Goal: Task Accomplishment & Management: Manage account settings

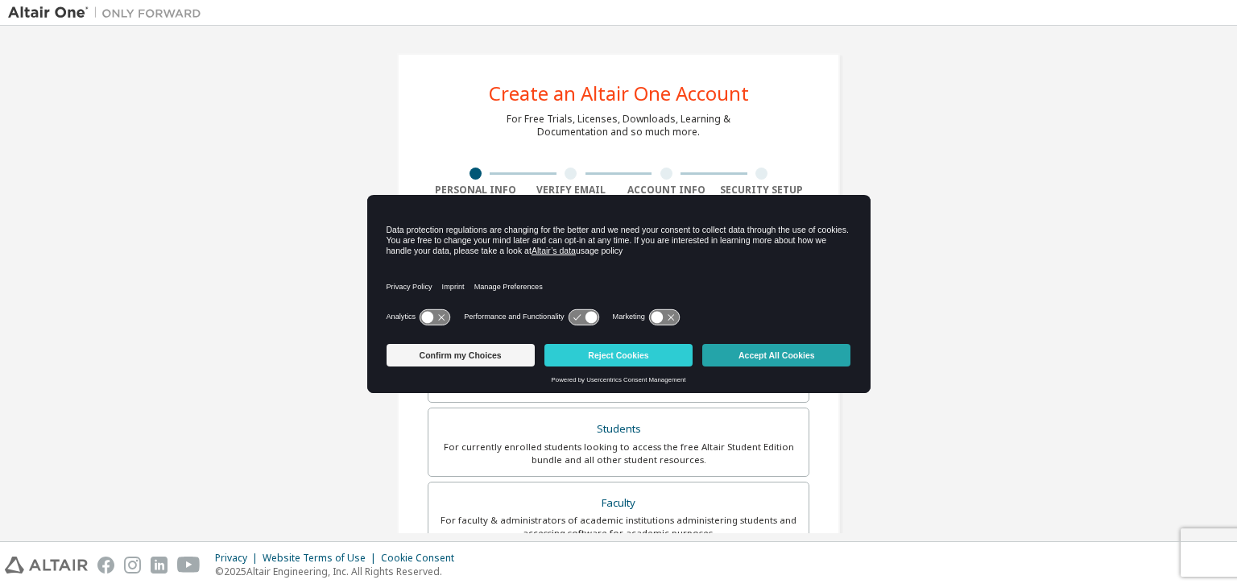
click at [773, 355] on button "Accept All Cookies" at bounding box center [776, 355] width 148 height 23
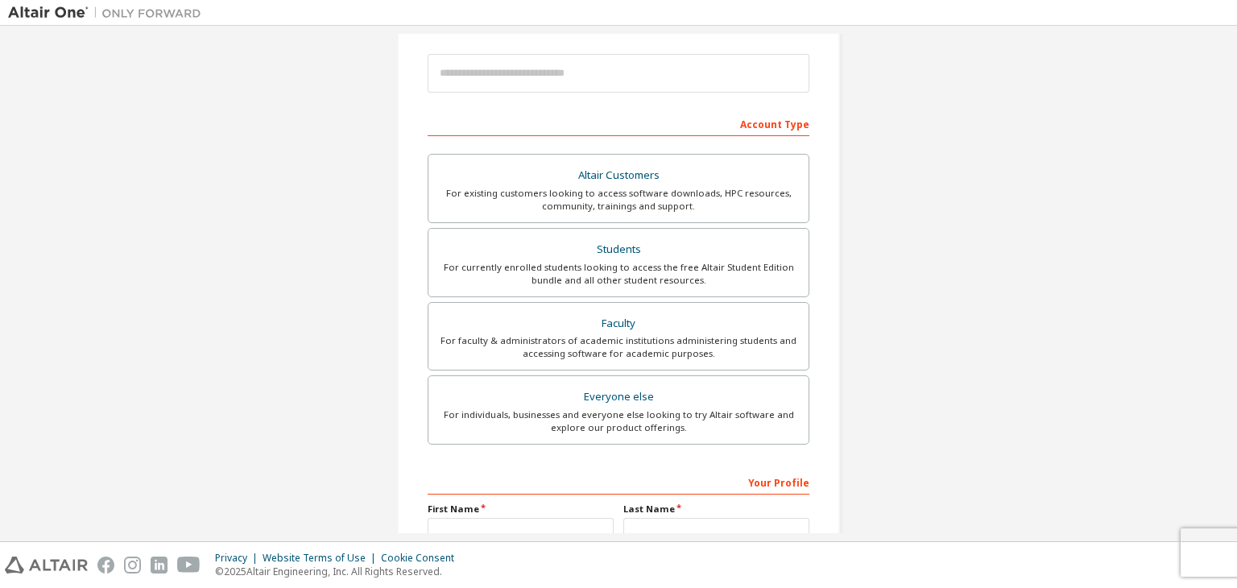
scroll to position [179, 0]
click at [670, 263] on div "For currently enrolled students looking to access the free Altair Student Editi…" at bounding box center [618, 275] width 361 height 26
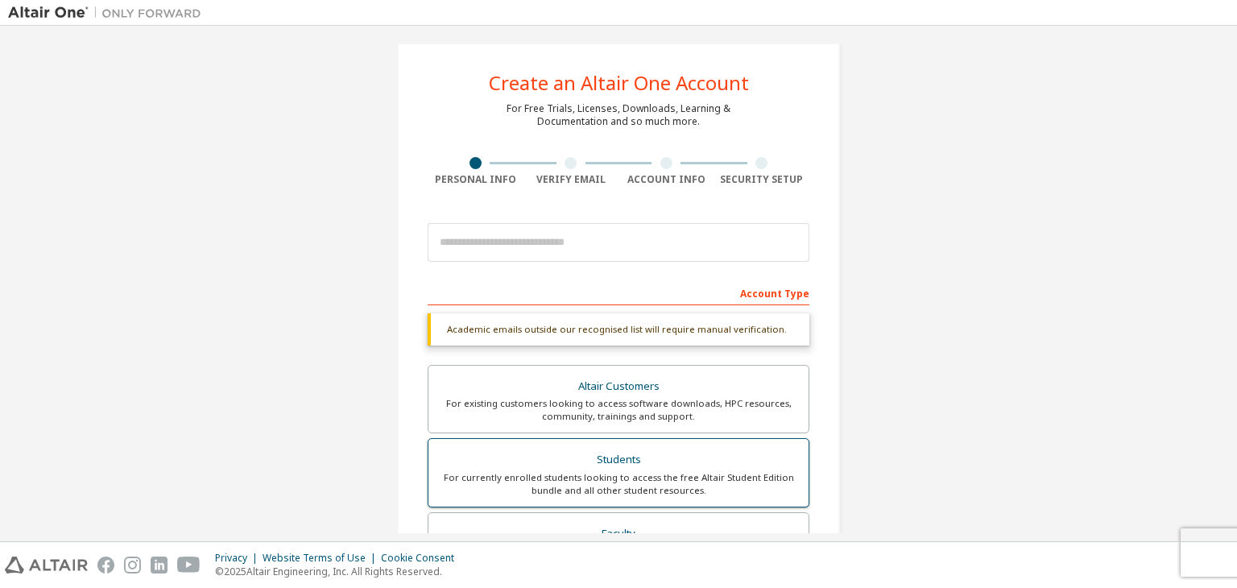
scroll to position [0, 0]
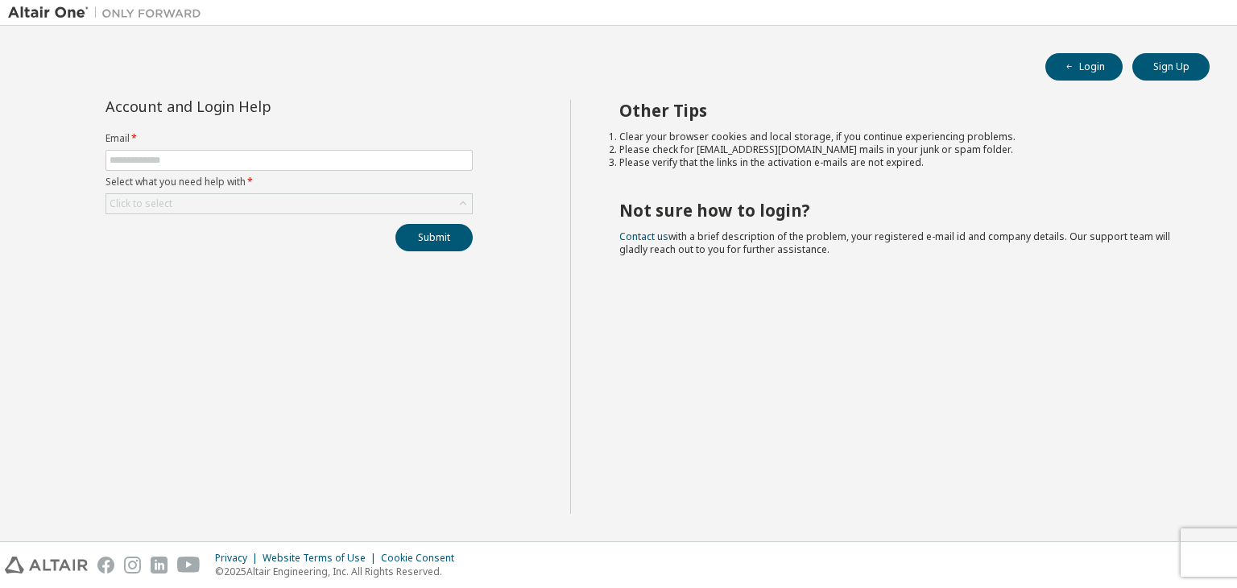
click at [322, 171] on form "Email * Select what you need help with * Click to select" at bounding box center [288, 173] width 367 height 82
click at [320, 156] on input "text" at bounding box center [289, 160] width 359 height 13
click at [206, 163] on input "text" at bounding box center [289, 160] width 359 height 13
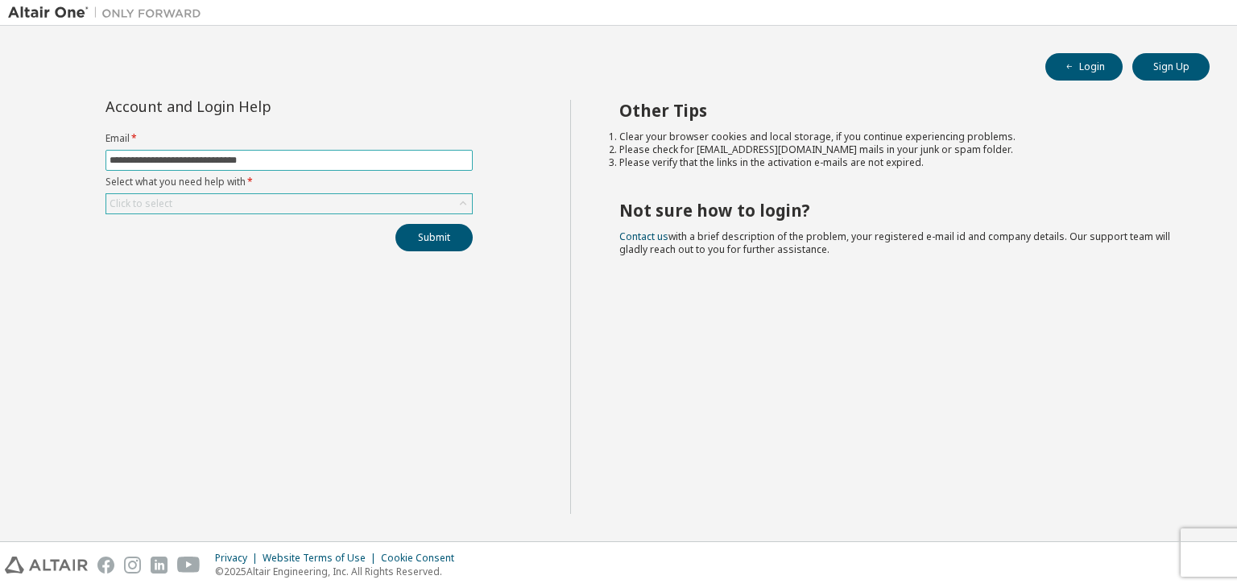
type input "**********"
click at [246, 193] on div "Click to select" at bounding box center [288, 203] width 367 height 21
click at [254, 203] on div "Click to select" at bounding box center [289, 203] width 366 height 19
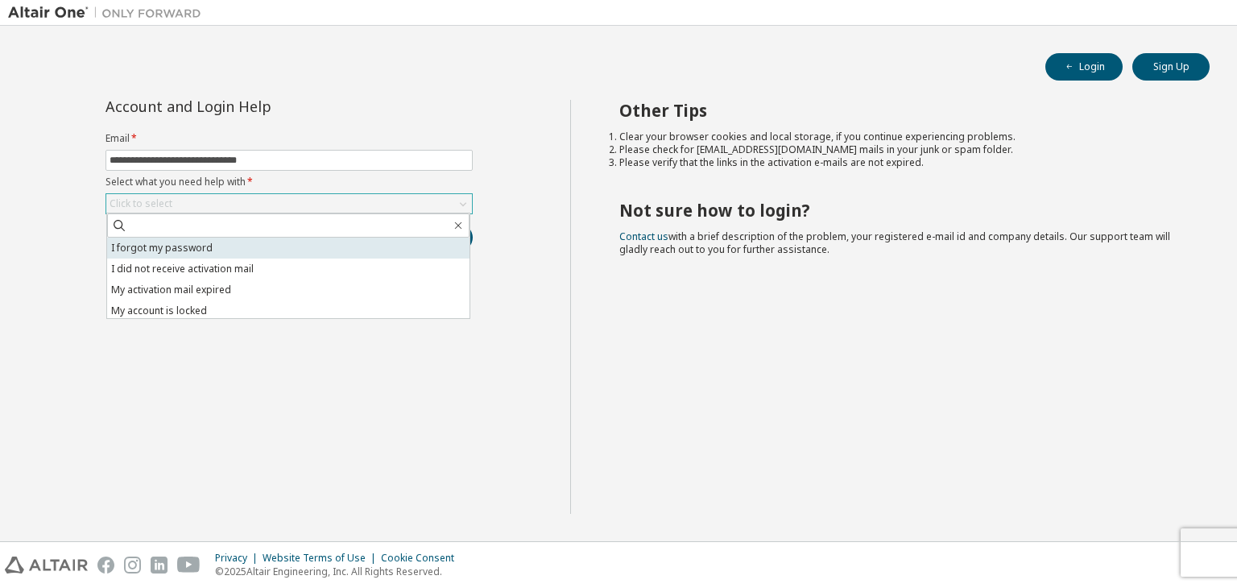
click at [264, 251] on li "I forgot my password" at bounding box center [288, 248] width 362 height 21
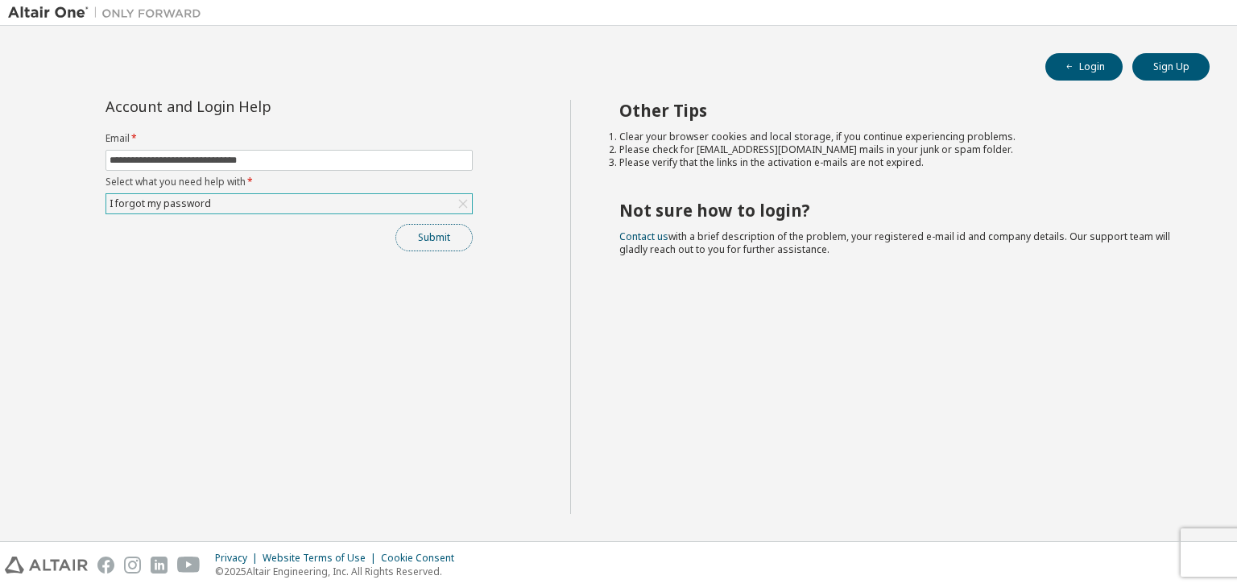
click at [440, 237] on button "Submit" at bounding box center [433, 237] width 77 height 27
